Goal: Task Accomplishment & Management: Manage account settings

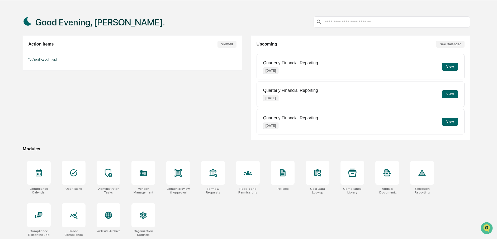
scroll to position [25, 0]
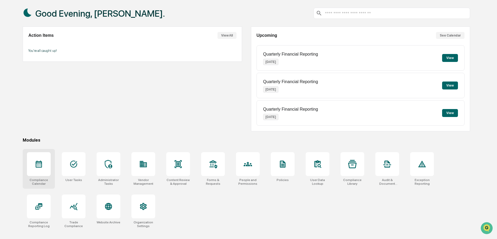
click at [43, 161] on icon at bounding box center [39, 164] width 8 height 8
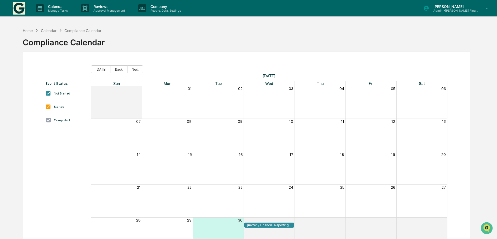
click at [48, 32] on div "Calendar" at bounding box center [49, 30] width 16 height 4
click at [47, 29] on div "Calendar" at bounding box center [49, 30] width 16 height 4
click at [26, 30] on div "Home" at bounding box center [28, 30] width 10 height 4
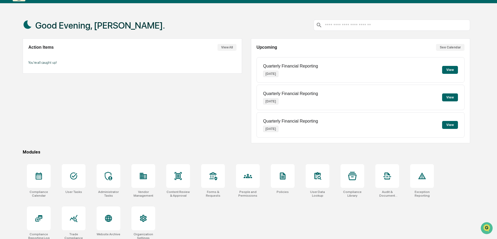
scroll to position [25, 0]
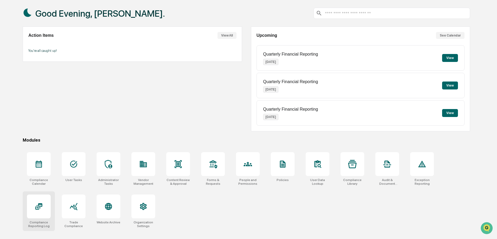
click at [39, 205] on icon at bounding box center [38, 206] width 7 height 6
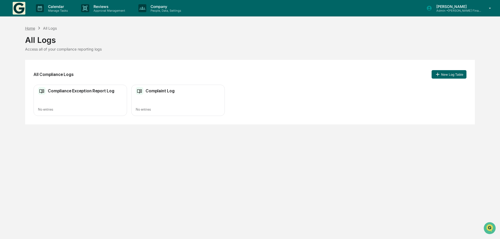
click at [33, 27] on div "Home" at bounding box center [30, 28] width 10 height 4
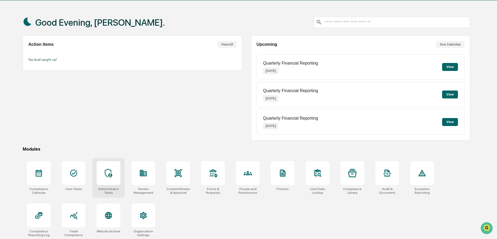
scroll to position [25, 0]
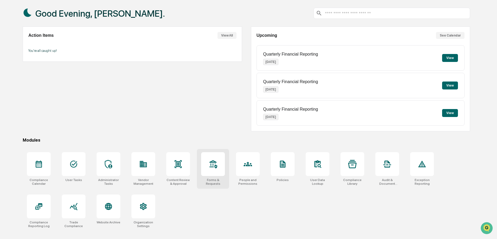
click at [219, 162] on div at bounding box center [213, 164] width 24 height 24
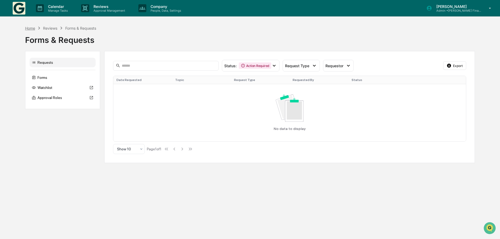
click at [31, 27] on div "Home" at bounding box center [30, 28] width 10 height 4
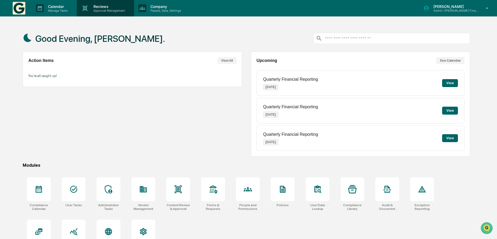
click at [102, 8] on p "Reviews" at bounding box center [108, 6] width 39 height 4
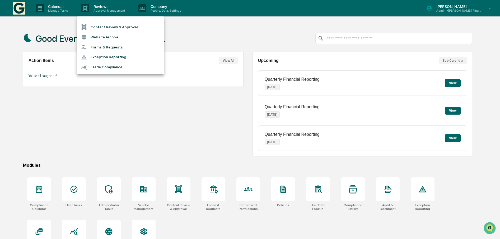
click at [111, 84] on div at bounding box center [250, 119] width 500 height 239
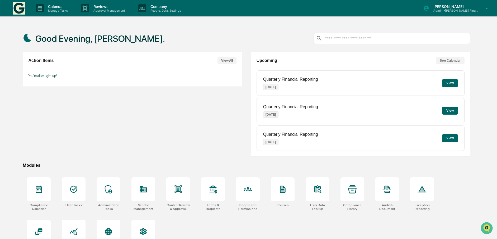
scroll to position [25, 0]
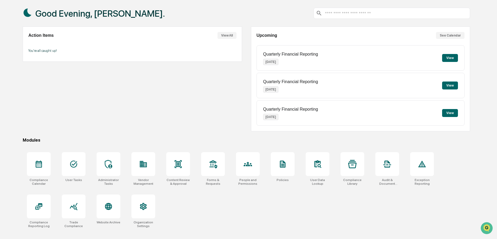
click at [39, 85] on div "Action Items View All You're all caught up!" at bounding box center [132, 78] width 219 height 105
click at [42, 165] on icon at bounding box center [39, 163] width 6 height 7
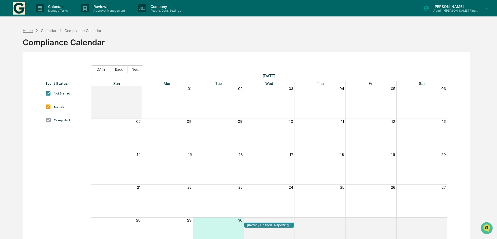
click at [25, 30] on div "Home" at bounding box center [28, 30] width 10 height 4
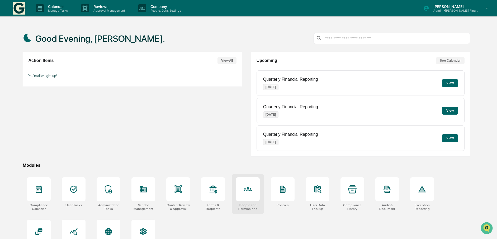
click at [247, 186] on icon at bounding box center [248, 189] width 8 height 8
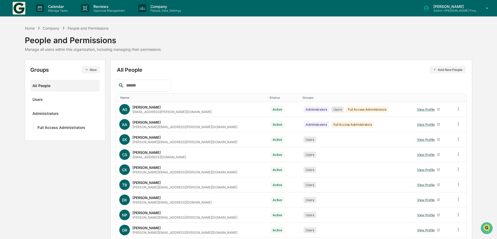
click at [50, 29] on div "Company" at bounding box center [51, 28] width 17 height 4
click at [29, 29] on div "Home" at bounding box center [30, 28] width 10 height 4
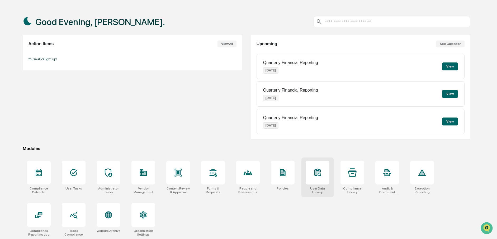
scroll to position [25, 0]
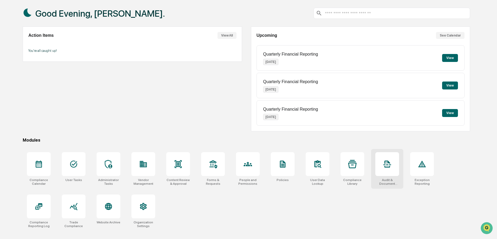
click at [388, 165] on icon at bounding box center [388, 163] width 8 height 7
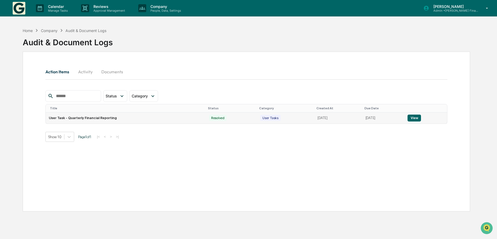
click at [418, 120] on button "View" at bounding box center [414, 117] width 13 height 7
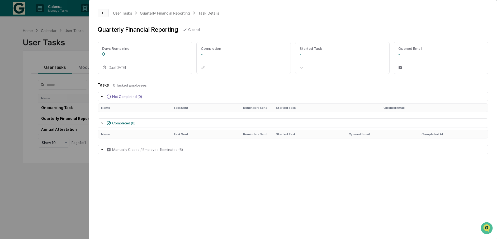
click at [103, 13] on icon at bounding box center [103, 13] width 3 height 3
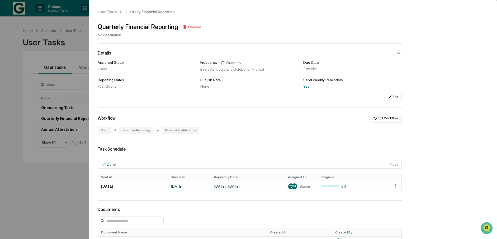
click at [35, 195] on div "User Tasks Quarterly Financial Reporting Quarterly Financial Reporting Deleted …" at bounding box center [248, 119] width 497 height 239
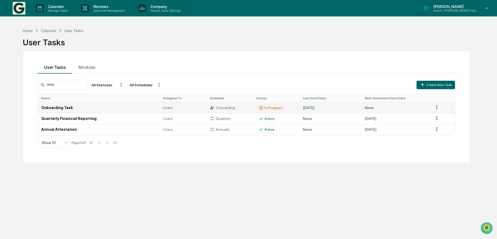
click at [55, 106] on td "Onboarding Task" at bounding box center [99, 107] width 122 height 11
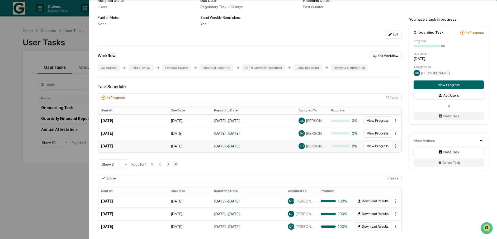
scroll to position [106, 0]
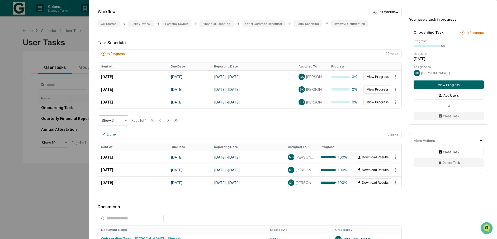
click at [125, 120] on icon at bounding box center [126, 119] width 2 height 1
click at [121, 154] on div "Show 10" at bounding box center [113, 154] width 31 height 11
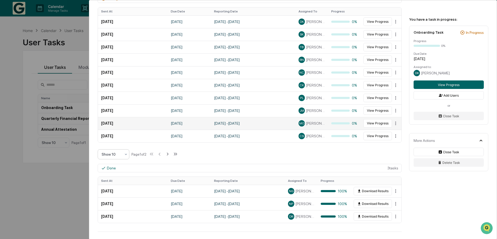
scroll to position [211, 0]
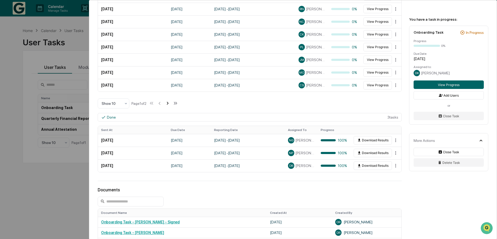
click at [169, 103] on icon at bounding box center [168, 103] width 6 height 6
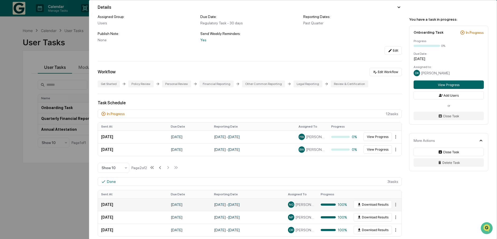
scroll to position [26, 0]
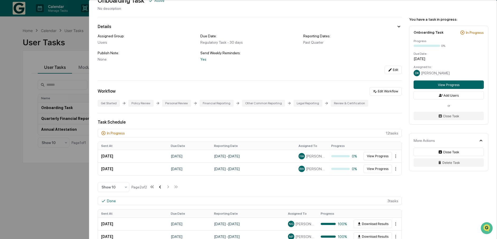
click at [163, 186] on icon at bounding box center [160, 187] width 6 height 6
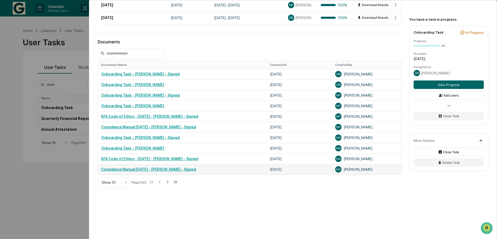
scroll to position [361, 0]
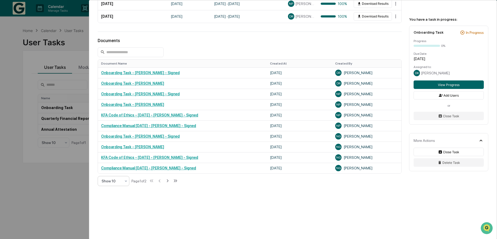
click at [126, 181] on icon at bounding box center [126, 181] width 4 height 4
click at [118, 230] on div "Show 100" at bounding box center [113, 230] width 31 height 11
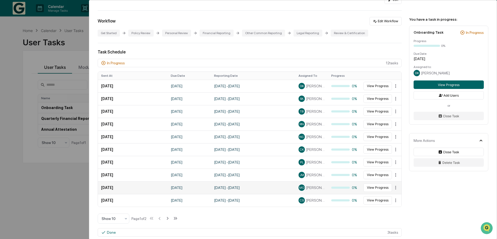
scroll to position [149, 0]
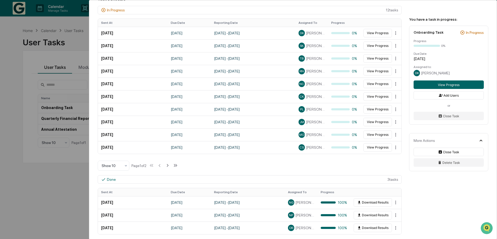
drag, startPoint x: 496, startPoint y: 77, endPoint x: 495, endPoint y: 28, distance: 49.2
click at [495, 28] on div "You have a task in progress: Onboarding Task In Progress Progress 0% Due Date: …" at bounding box center [450, 89] width 94 height 179
click at [50, 191] on div "User Tasks Onboarding Task Onboarding Task Active No description Details Assign…" at bounding box center [248, 119] width 497 height 239
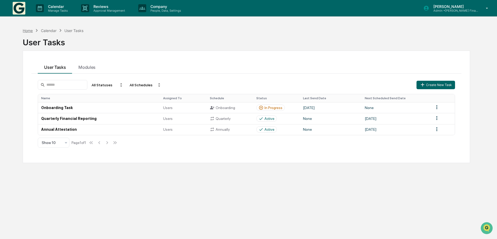
click at [25, 29] on div "Home" at bounding box center [28, 30] width 10 height 4
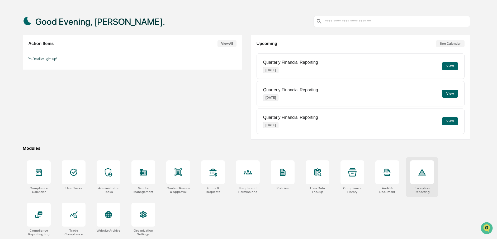
scroll to position [25, 0]
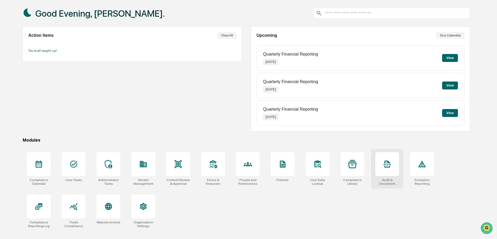
click at [391, 165] on icon at bounding box center [387, 164] width 8 height 8
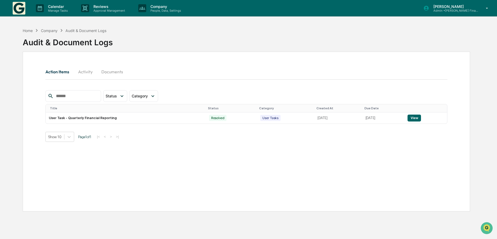
click at [85, 72] on button "Activity" at bounding box center [85, 71] width 24 height 13
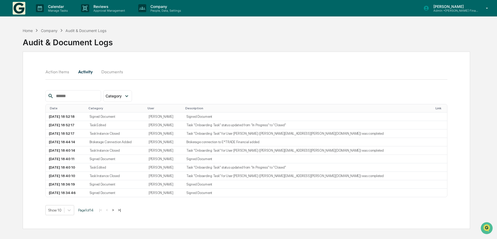
click at [105, 72] on button "Documents" at bounding box center [112, 71] width 30 height 13
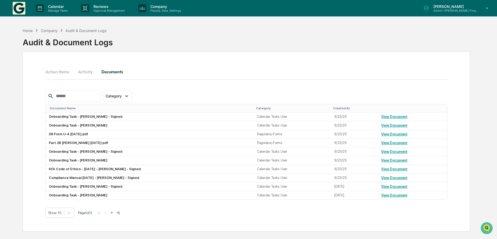
click at [61, 71] on button "Action Items" at bounding box center [59, 71] width 28 height 13
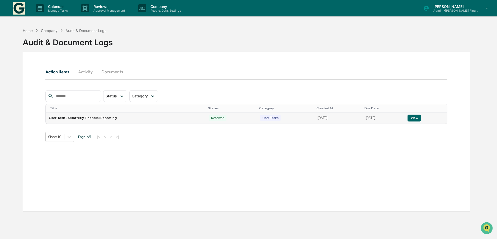
click at [414, 119] on button "View" at bounding box center [414, 117] width 13 height 7
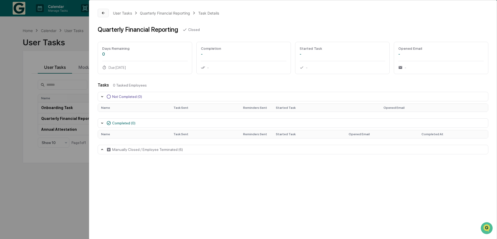
click at [104, 11] on button at bounding box center [103, 13] width 11 height 8
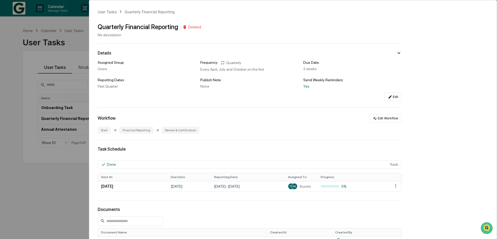
click at [104, 11] on div "User Tasks" at bounding box center [107, 12] width 19 height 4
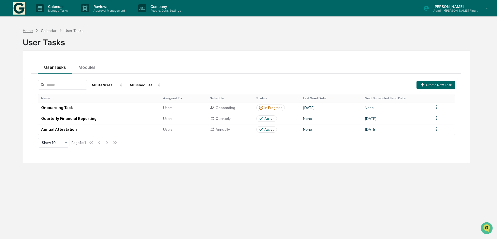
click at [27, 31] on div "Home" at bounding box center [28, 30] width 10 height 4
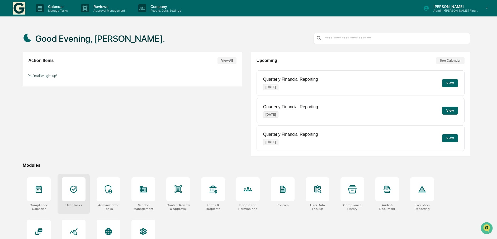
click at [73, 190] on icon at bounding box center [73, 189] width 8 height 8
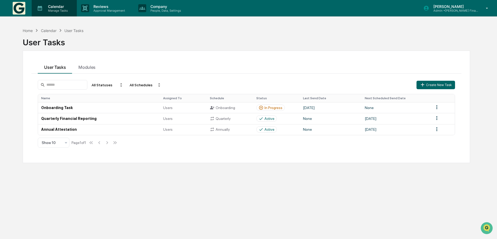
click at [55, 9] on p "Manage Tasks" at bounding box center [57, 11] width 27 height 4
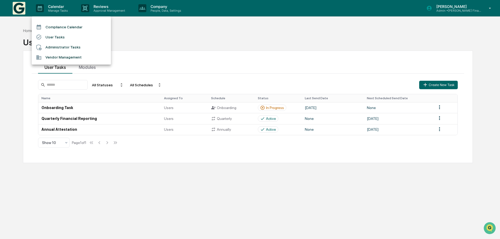
click at [189, 37] on div at bounding box center [250, 119] width 500 height 239
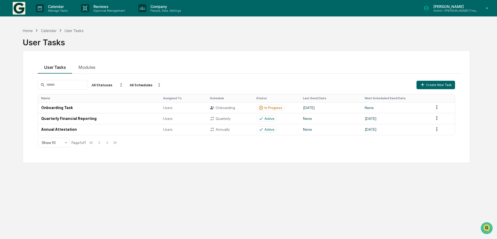
click at [454, 8] on p "[PERSON_NAME]" at bounding box center [454, 6] width 49 height 4
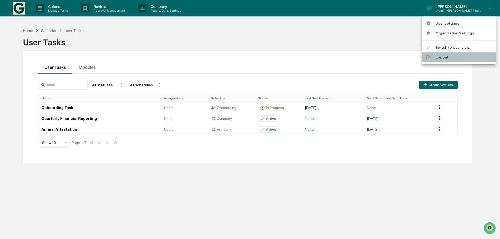
click at [439, 57] on li "Logout" at bounding box center [459, 57] width 74 height 10
